Goal: Task Accomplishment & Management: Manage account settings

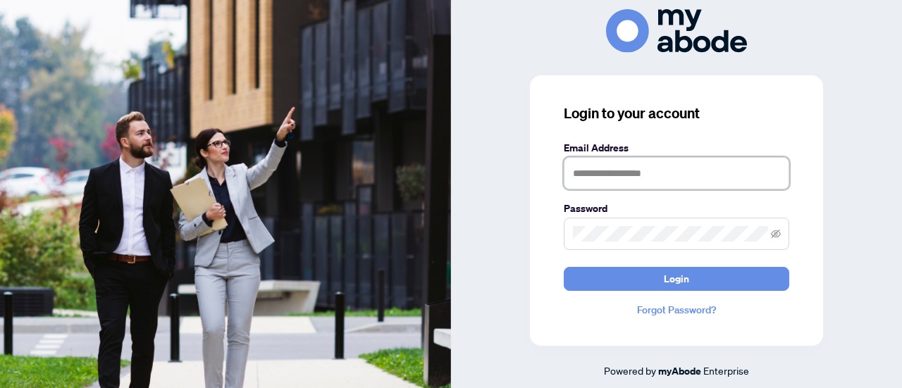
click at [638, 175] on input "text" at bounding box center [676, 173] width 225 height 32
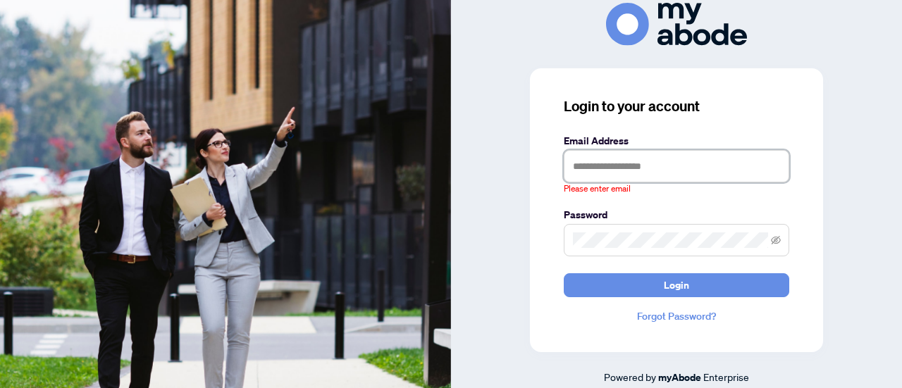
type input "**********"
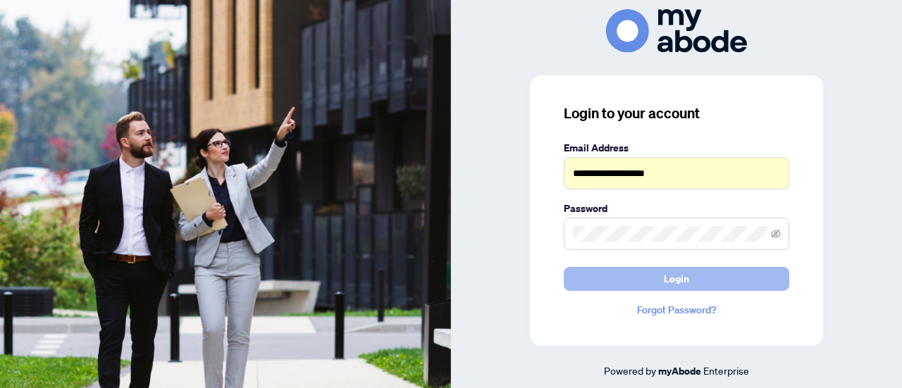
click at [674, 280] on span "Login" at bounding box center [676, 279] width 25 height 23
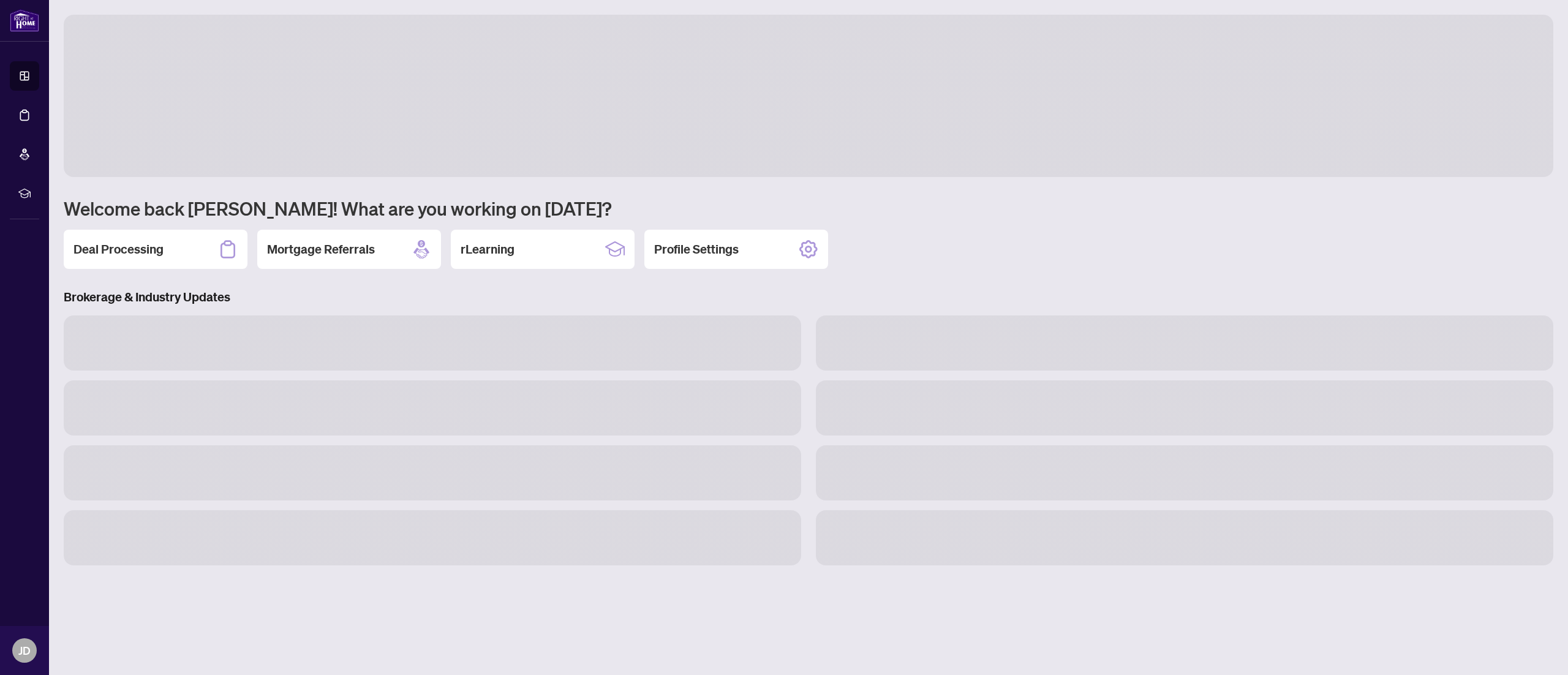
click at [1452, 251] on div "Deal Processing Mortgage Referrals rLearning Profile Settings" at bounding box center [808, 248] width 1490 height 39
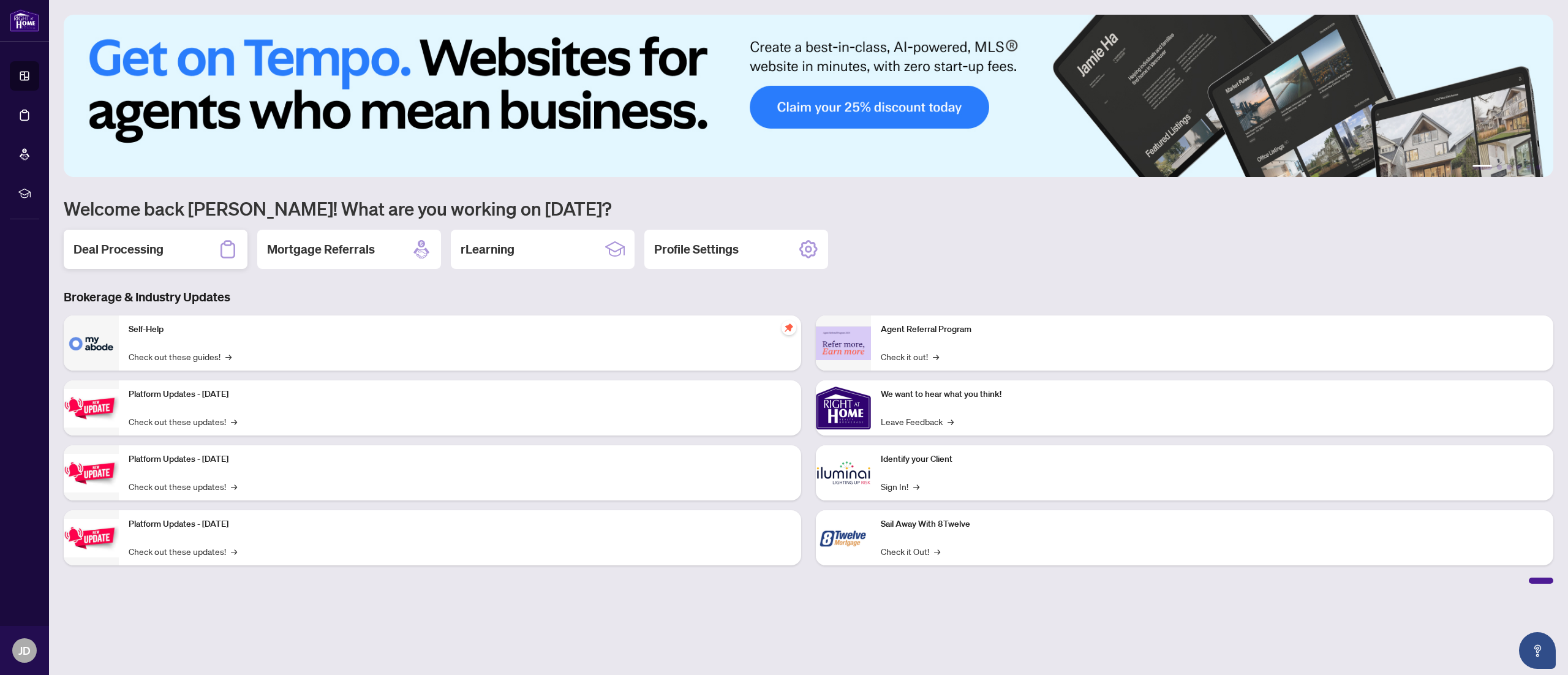
click at [174, 242] on div "Deal Processing" at bounding box center [155, 248] width 183 height 39
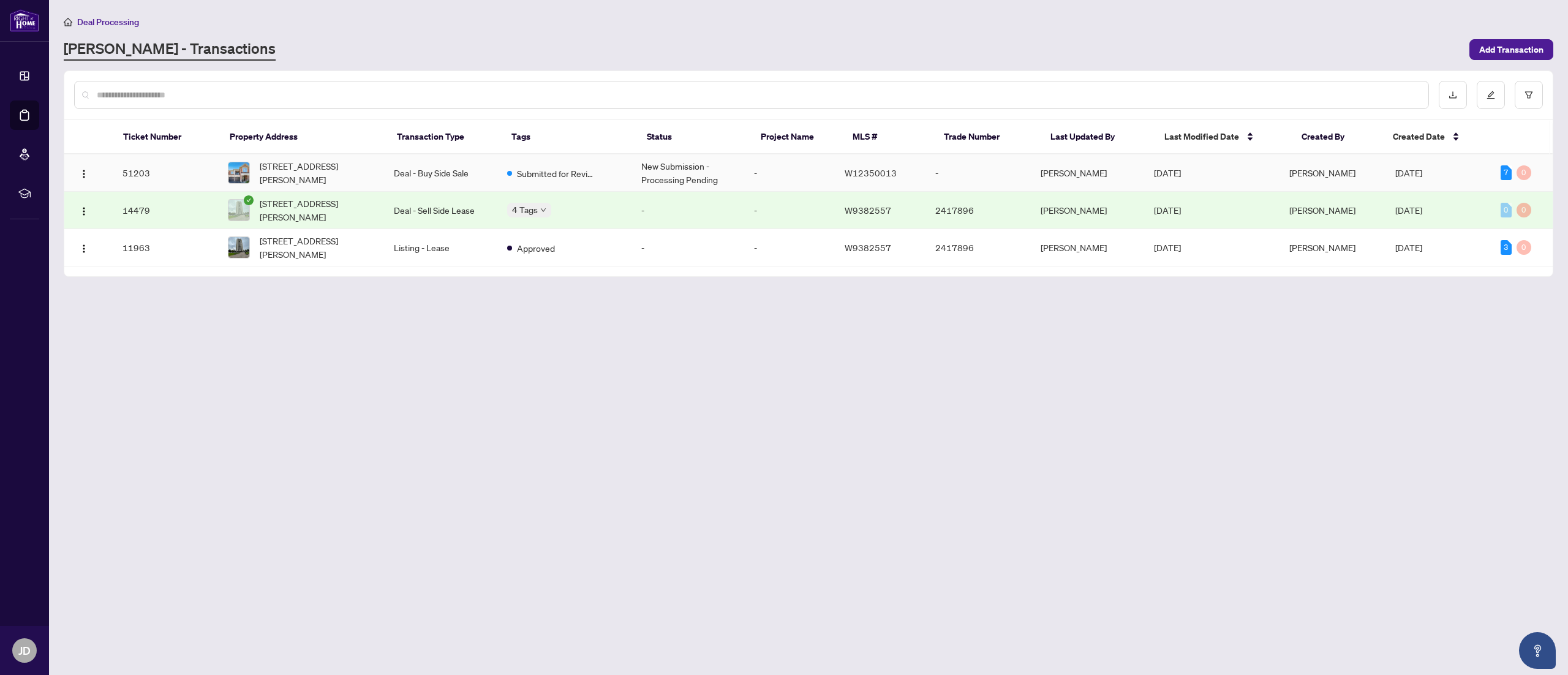
click at [395, 162] on td "Deal - Buy Side Sale" at bounding box center [441, 173] width 113 height 37
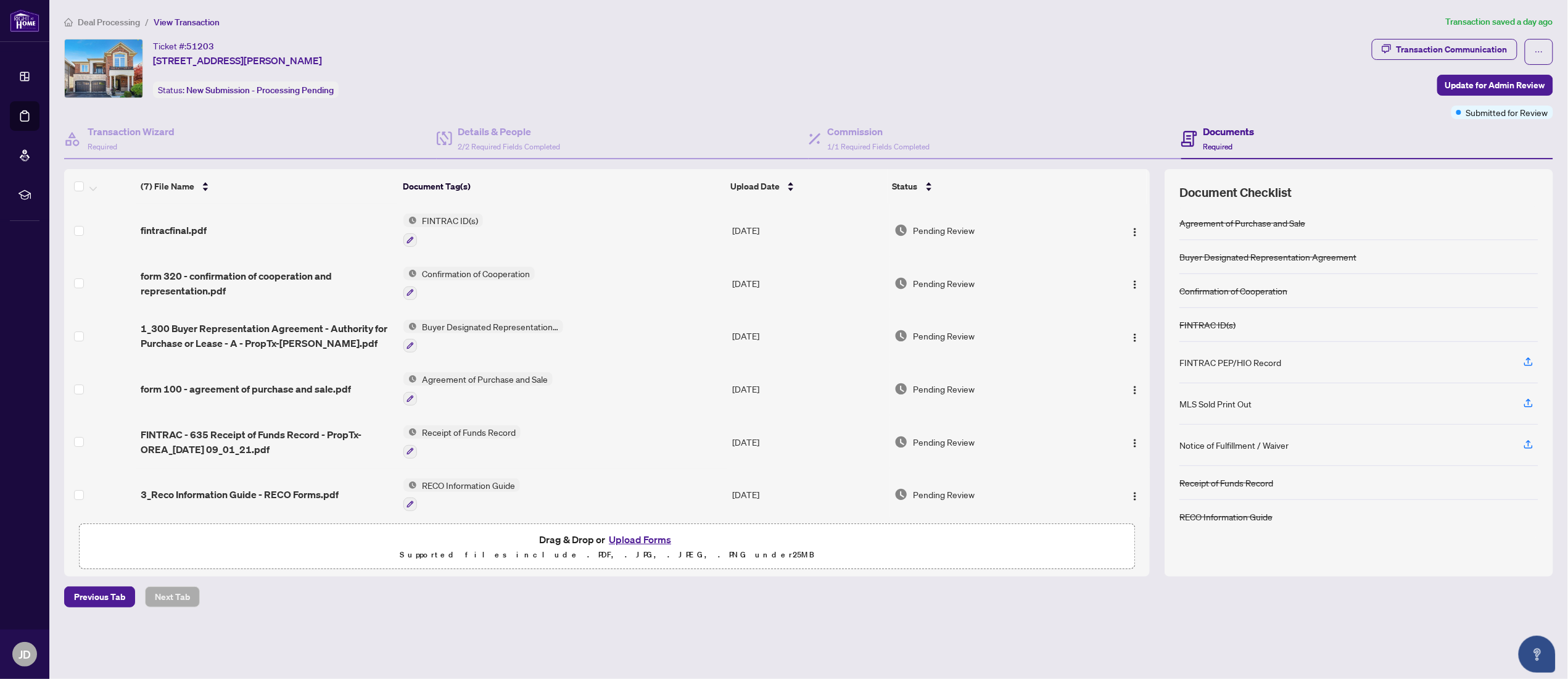
click at [628, 542] on button "Upload Forms" at bounding box center [640, 540] width 70 height 16
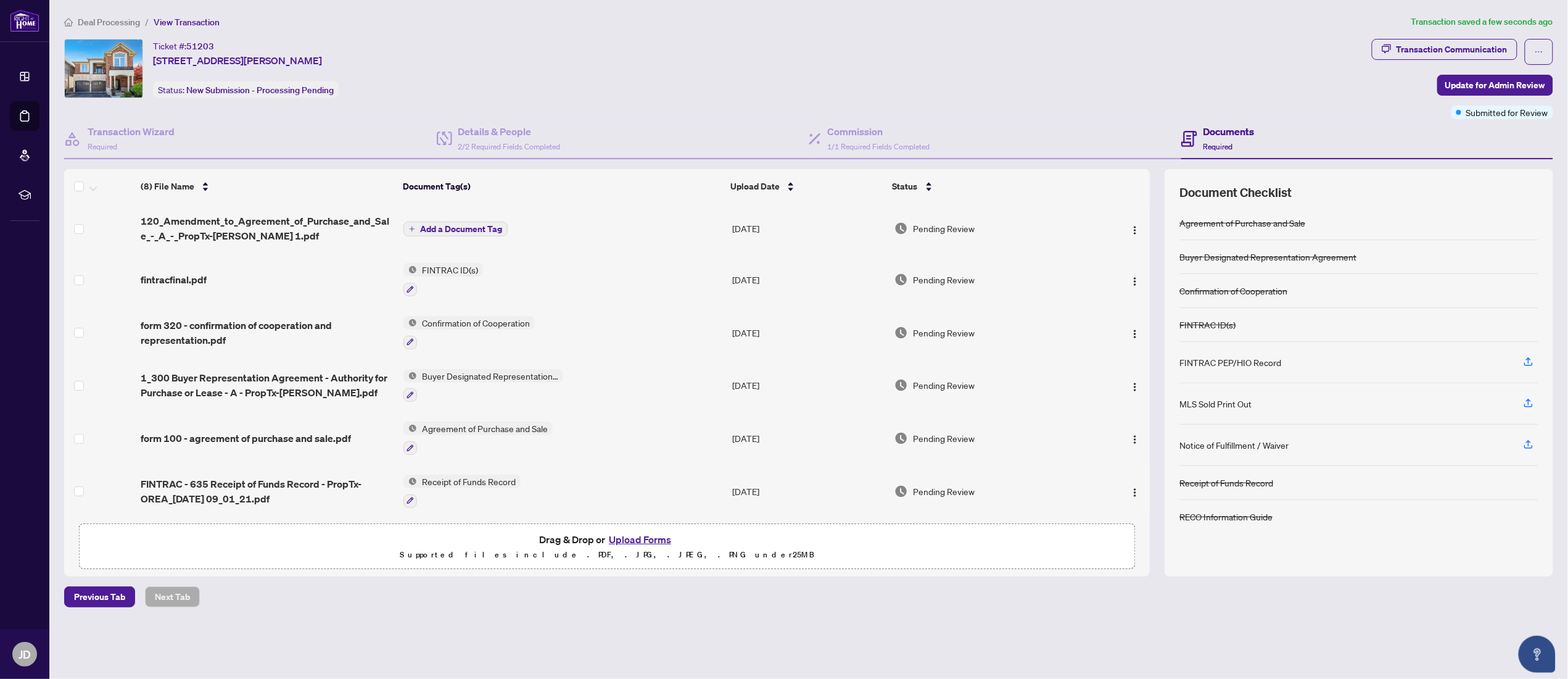
click at [454, 229] on span "Add a Document Tag" at bounding box center [461, 230] width 82 height 9
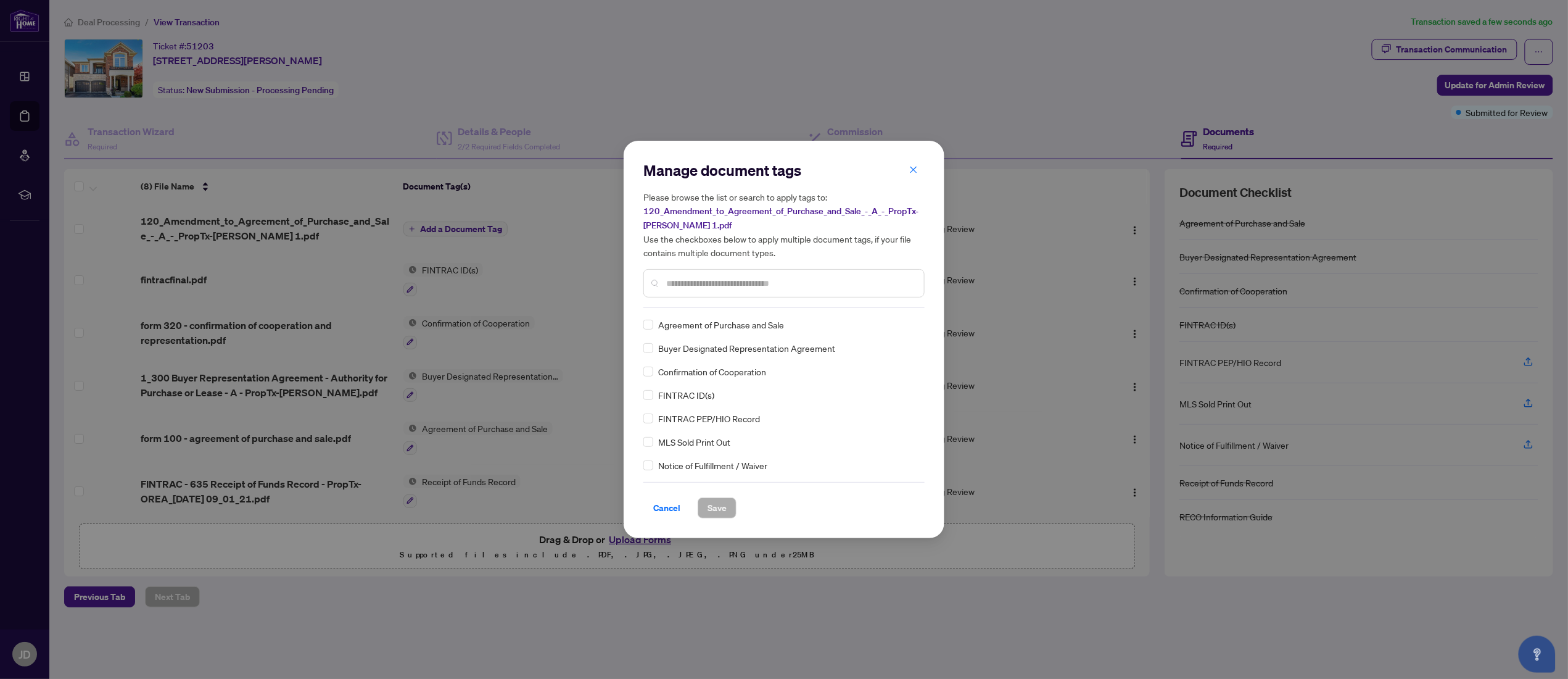
click at [747, 308] on div "Manage document tags Please browse the list or search to apply tags to: 120_Ame…" at bounding box center [784, 339] width 281 height 358
click at [726, 269] on div at bounding box center [784, 283] width 281 height 28
click at [721, 281] on input "text" at bounding box center [790, 284] width 248 height 14
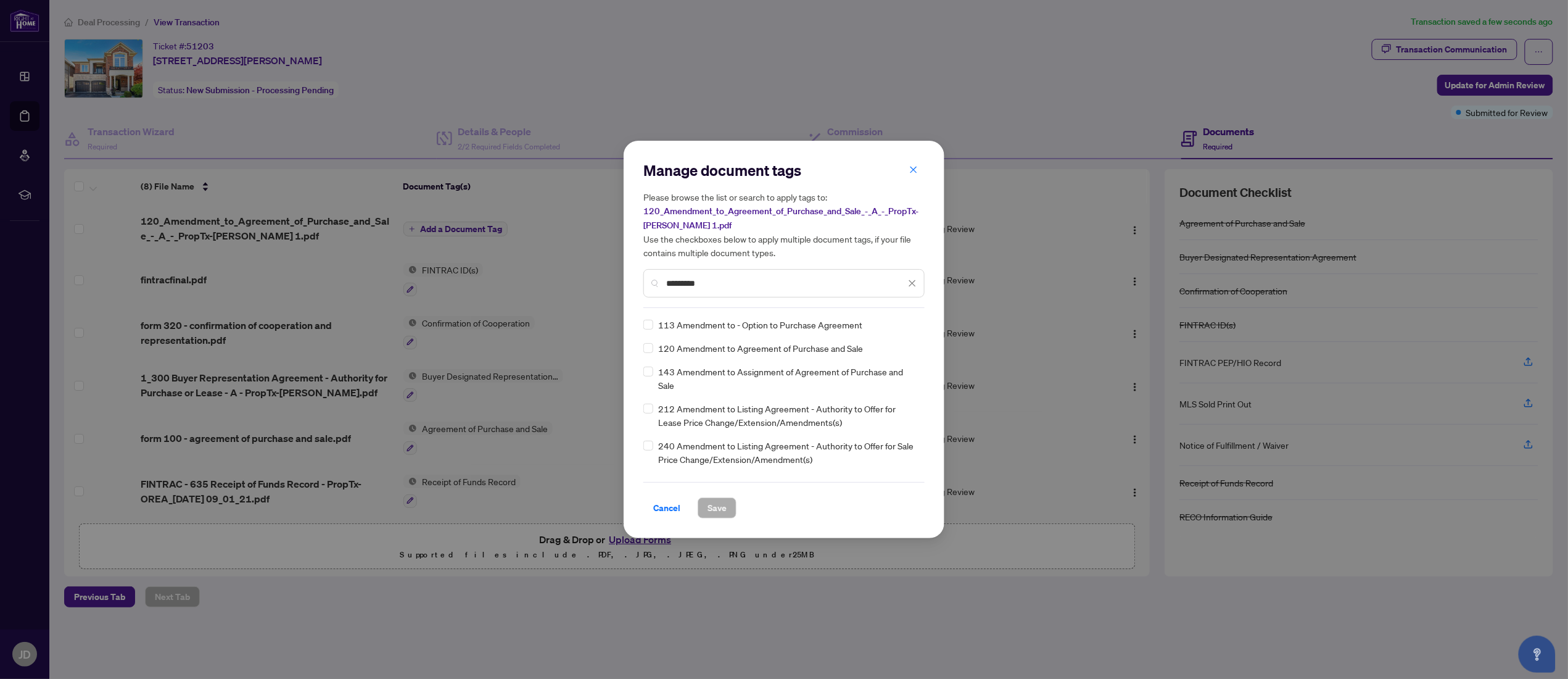
type input "*********"
click at [715, 500] on span "Save" at bounding box center [717, 508] width 19 height 20
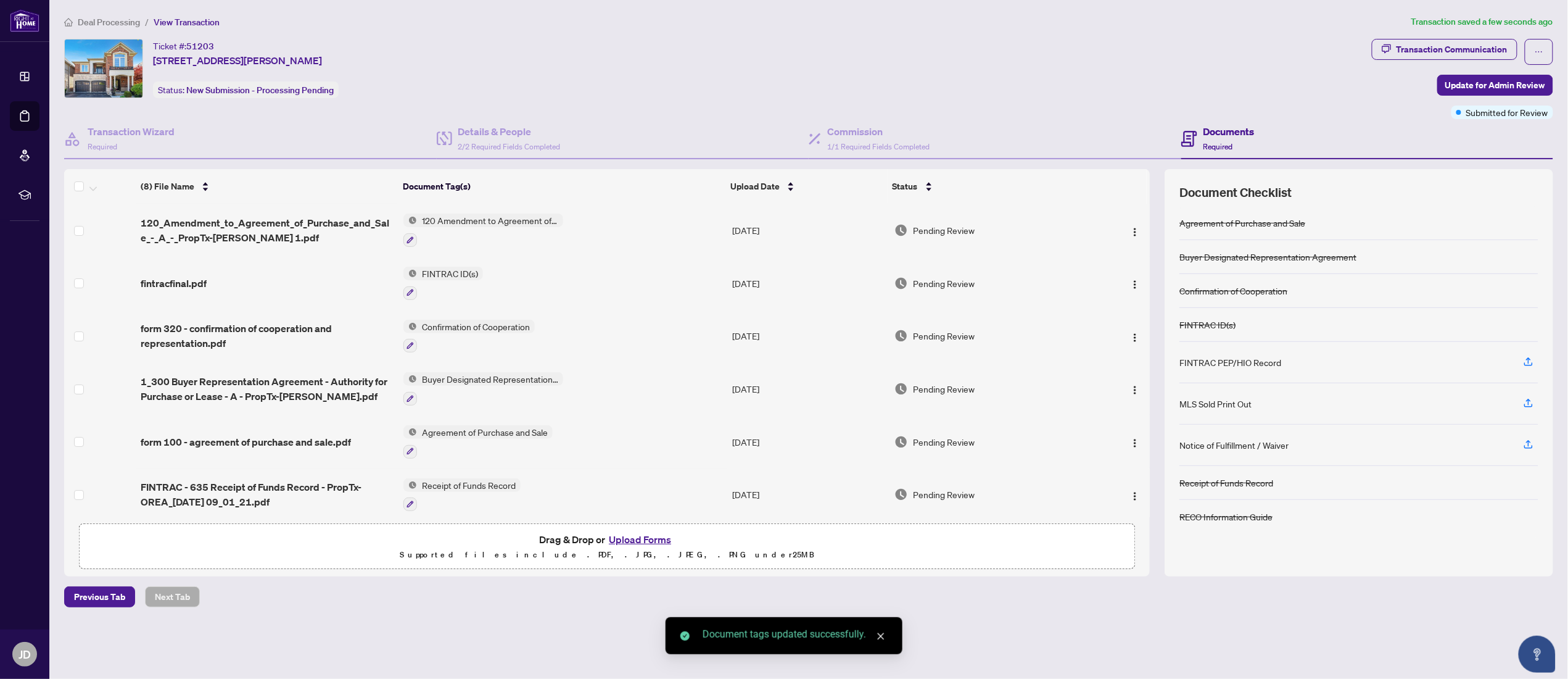
click at [193, 227] on span "120_Amendment_to_Agreement_of_Purchase_and_Sale_-_A_-_PropTx-OREA 1.pdf" at bounding box center [267, 230] width 253 height 30
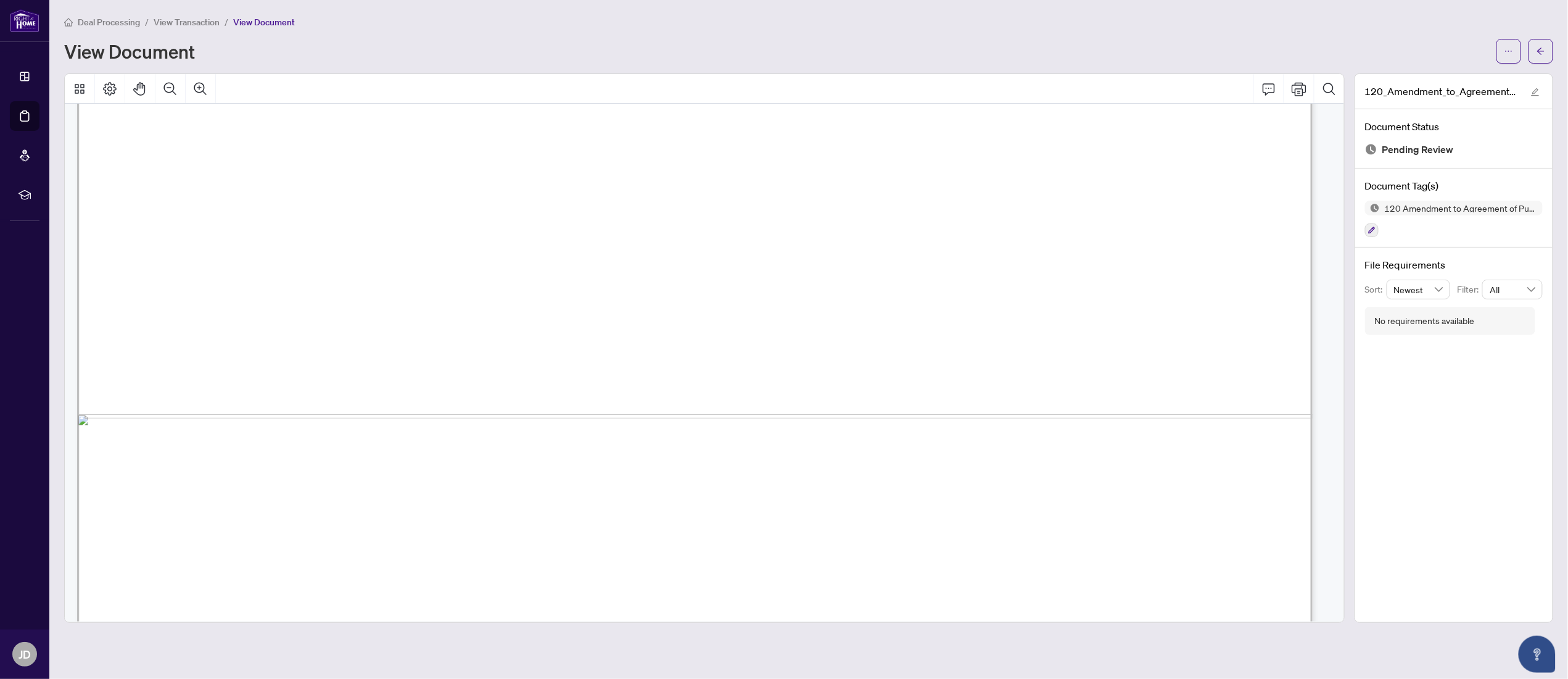
scroll to position [4407, 0]
